Goal: Transaction & Acquisition: Register for event/course

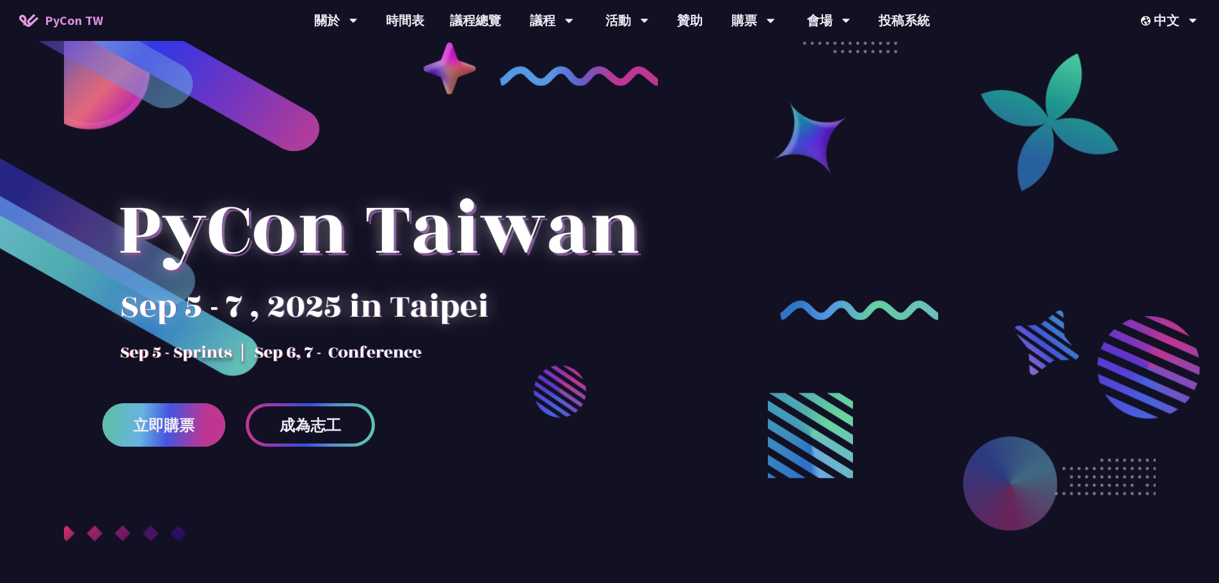
click at [169, 431] on span "立即購票" at bounding box center [163, 425] width 61 height 16
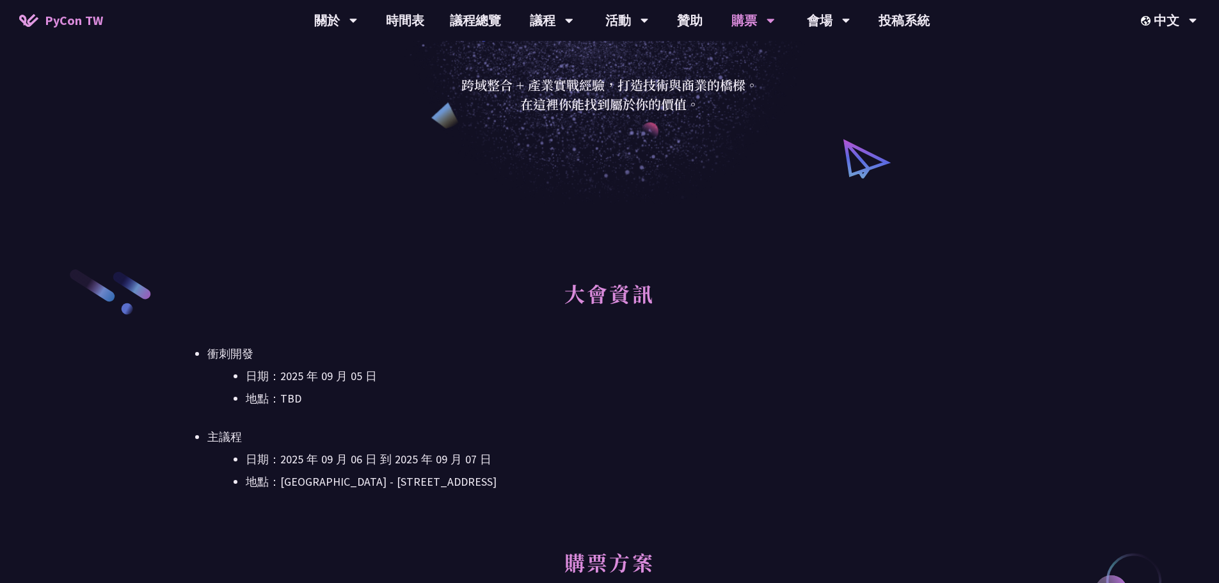
scroll to position [192, 0]
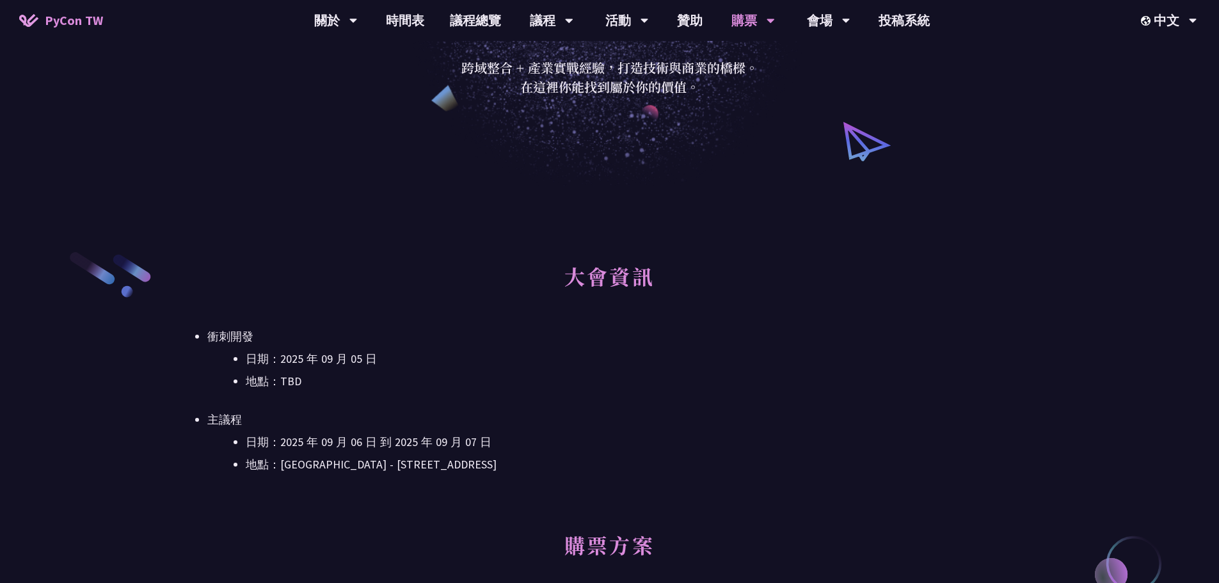
click at [742, 473] on li "地點：[GEOGRAPHIC_DATA] - ​[STREET_ADDRESS]" at bounding box center [629, 464] width 766 height 19
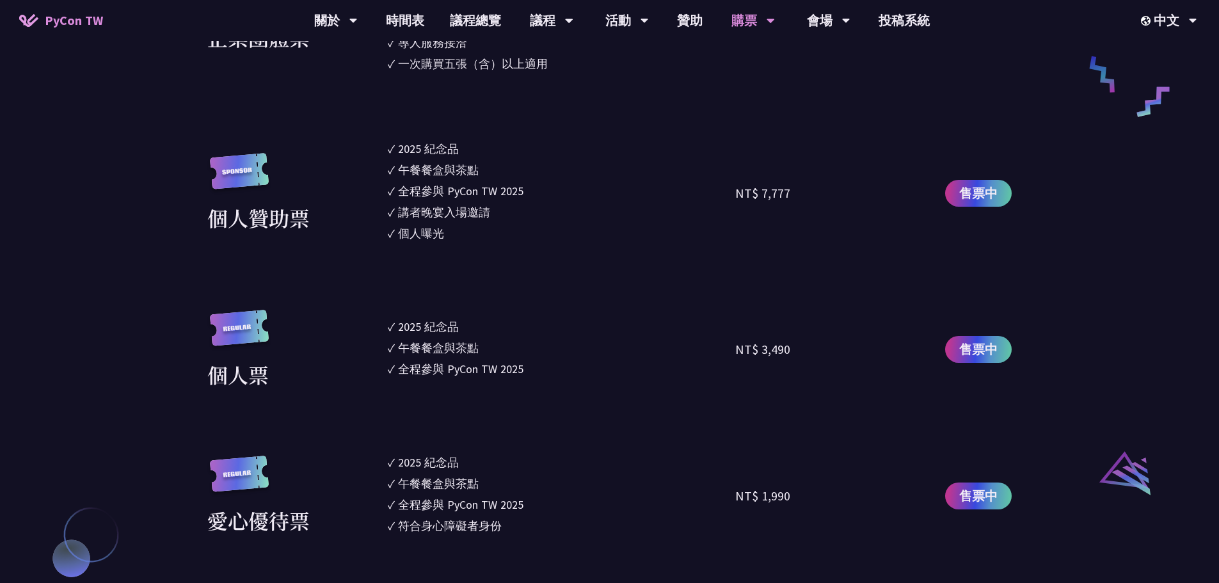
scroll to position [1088, 0]
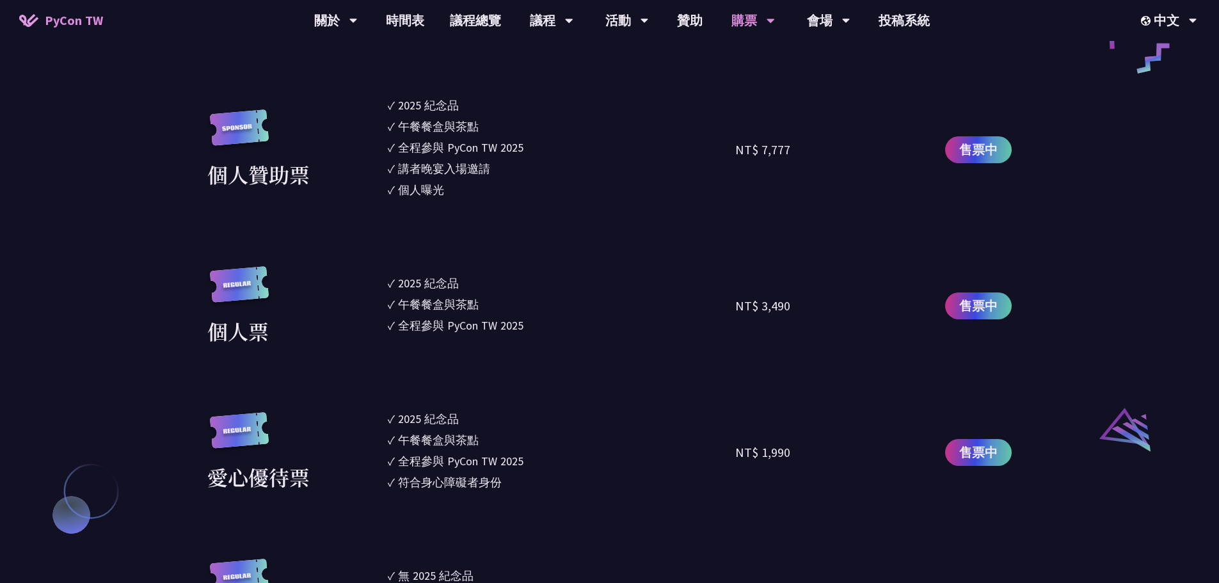
drag, startPoint x: 789, startPoint y: 456, endPoint x: 735, endPoint y: 454, distance: 53.8
click at [735, 454] on div "愛心優待票 ✓ 2025 [PERSON_NAME]✓ 午餐餐盒與茶點 ✓ 全程參與 PyCon TW 2025 ✓ 符合身心障礙者身份 NT$ 1,990 …" at bounding box center [609, 452] width 805 height 84
click at [779, 460] on div "NT$ 1,990" at bounding box center [762, 452] width 55 height 19
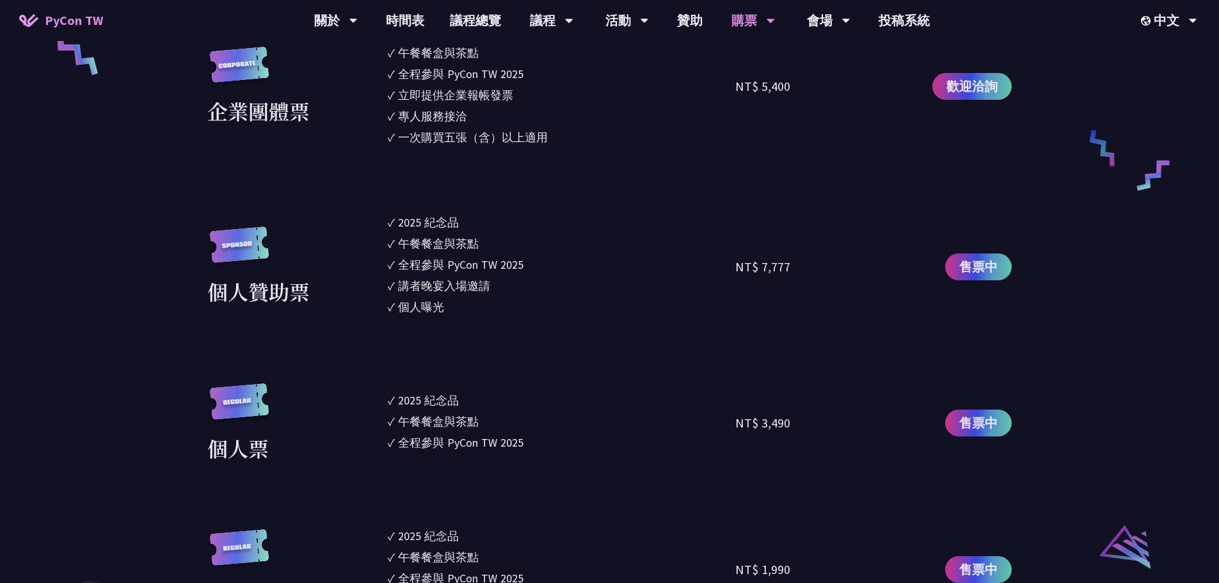
scroll to position [960, 0]
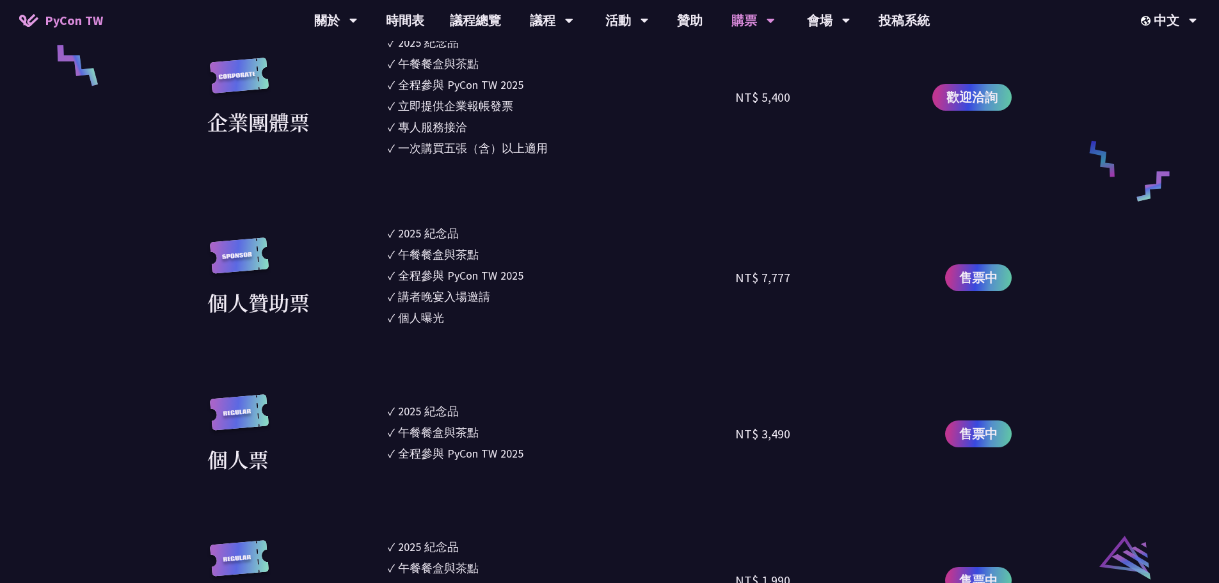
drag, startPoint x: 742, startPoint y: 435, endPoint x: 728, endPoint y: 435, distance: 14.1
click at [729, 435] on div "個人票 ✓ 2025 紀念品 ✓ 午餐餐盒與茶點 ✓ 全程參與 PyCon TW 2025 NT$ 3,490 售票中" at bounding box center [609, 434] width 805 height 80
click at [728, 435] on li "✓ 午餐餐盒與茶點" at bounding box center [562, 432] width 348 height 17
drag, startPoint x: 402, startPoint y: 415, endPoint x: 563, endPoint y: 449, distance: 164.9
click at [563, 449] on ul "✓ 2025 [PERSON_NAME]✓ 午餐餐盒與茶點 ✓ 全程參與 PyCon TW 2025" at bounding box center [562, 434] width 348 height 80
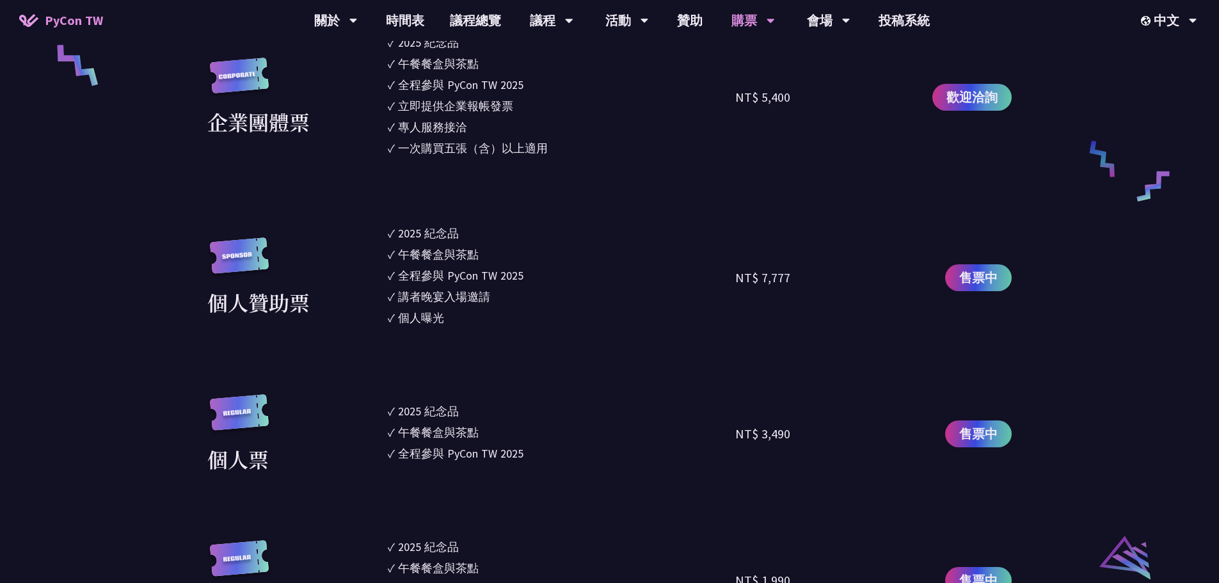
click at [565, 454] on li "✓ 全程參與 PyCon TW 2025" at bounding box center [562, 453] width 348 height 17
click at [543, 453] on li "✓ 全程參與 PyCon TW 2025" at bounding box center [562, 453] width 348 height 17
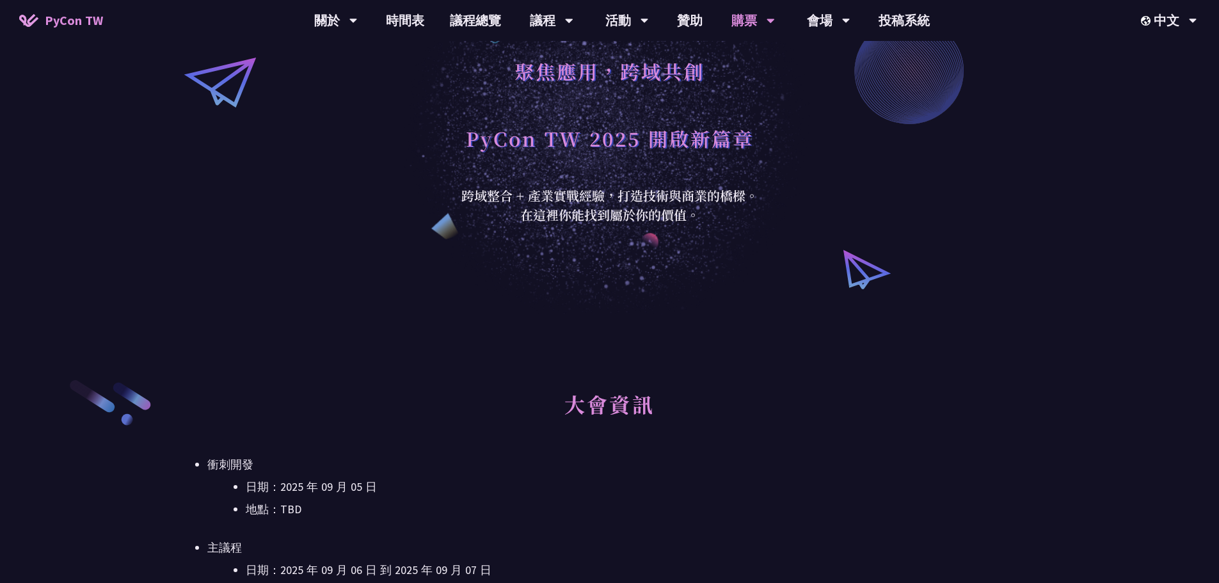
scroll to position [0, 0]
